Goal: Task Accomplishment & Management: Use online tool/utility

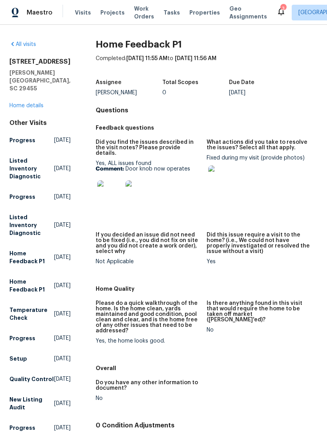
click at [230, 11] on span "Geo Assignments" at bounding box center [249, 13] width 38 height 16
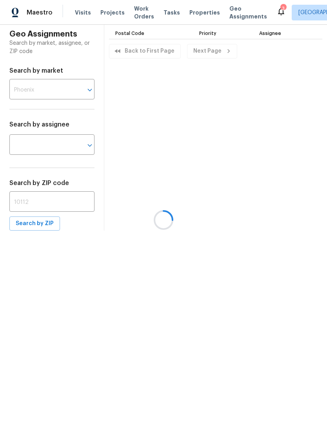
click at [141, 13] on div at bounding box center [163, 220] width 327 height 440
click at [134, 8] on span "Work Orders" at bounding box center [144, 13] width 20 height 16
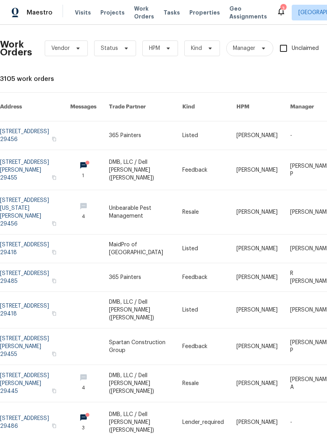
click at [139, 18] on span "Work Orders" at bounding box center [144, 13] width 20 height 16
click at [140, 20] on span "Work Orders" at bounding box center [144, 13] width 20 height 16
click at [141, 13] on span "Work Orders" at bounding box center [144, 13] width 20 height 16
click at [123, 47] on icon at bounding box center [126, 48] width 6 height 6
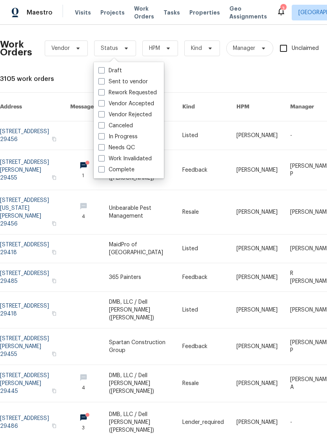
click at [102, 144] on span at bounding box center [102, 147] width 6 height 6
click at [102, 144] on input "Needs QC" at bounding box center [101, 146] width 5 height 5
checkbox input "true"
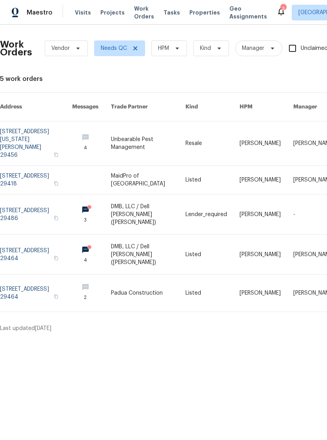
click at [77, 15] on span "Visits" at bounding box center [83, 13] width 16 height 8
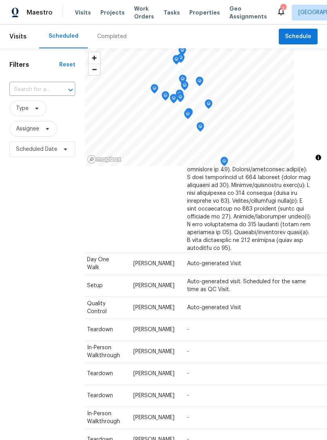
scroll to position [447, 69]
